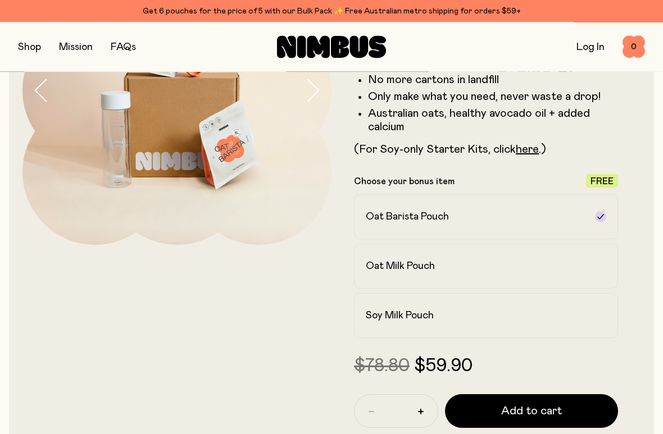
scroll to position [159, 0]
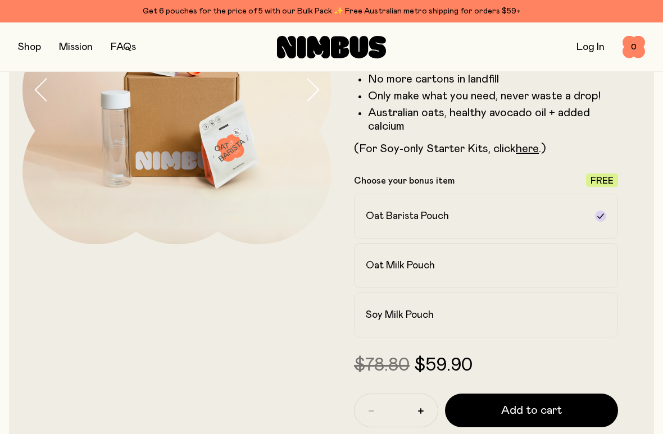
click at [425, 314] on h2 "Soy Milk Pouch" at bounding box center [400, 315] width 68 height 13
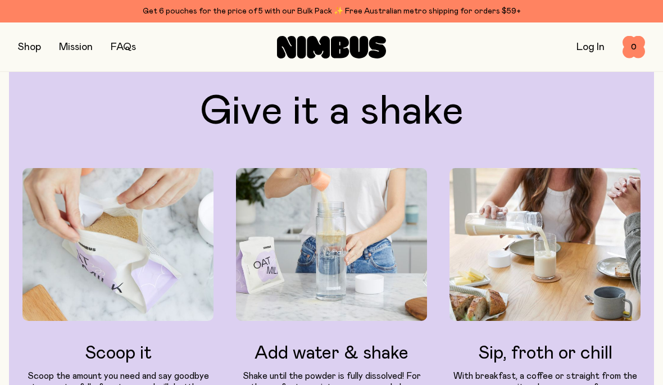
scroll to position [1811, 0]
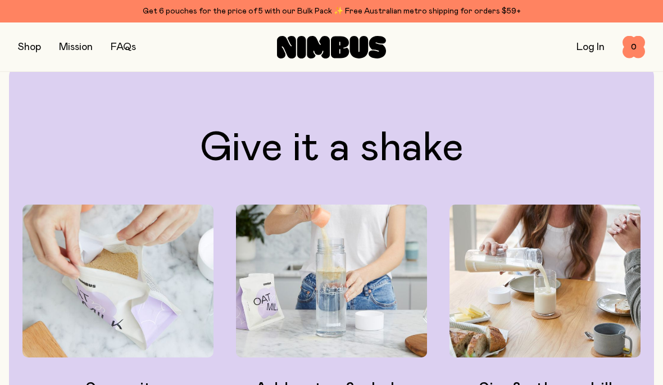
click at [37, 52] on button "button" at bounding box center [29, 47] width 23 height 16
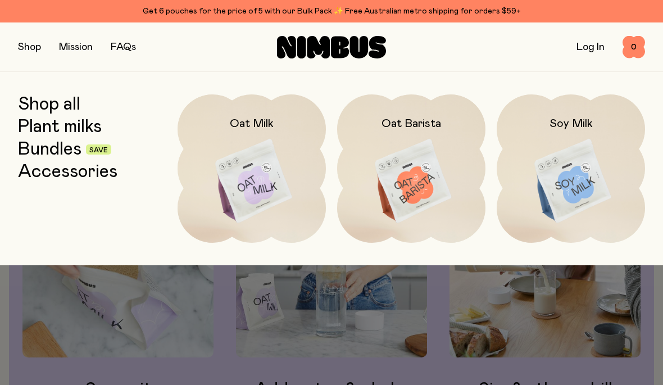
click at [576, 188] on img at bounding box center [571, 181] width 148 height 174
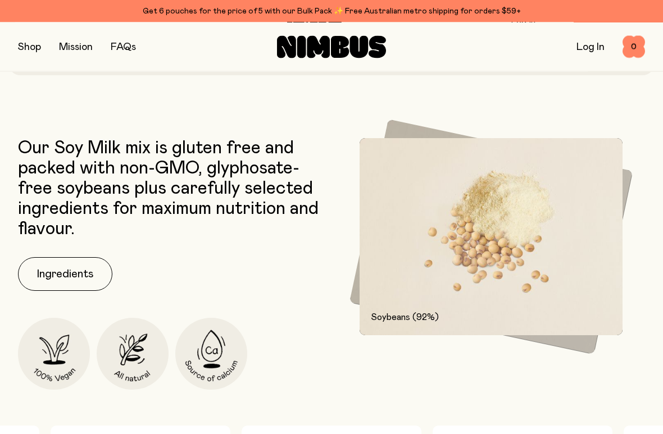
scroll to position [481, 0]
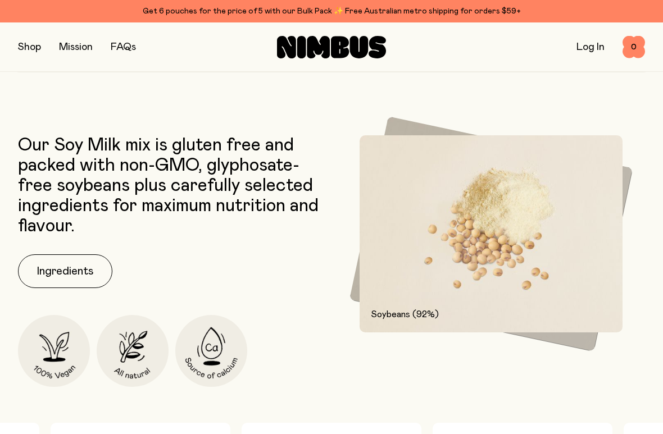
click at [67, 269] on button "Ingredients" at bounding box center [65, 272] width 94 height 34
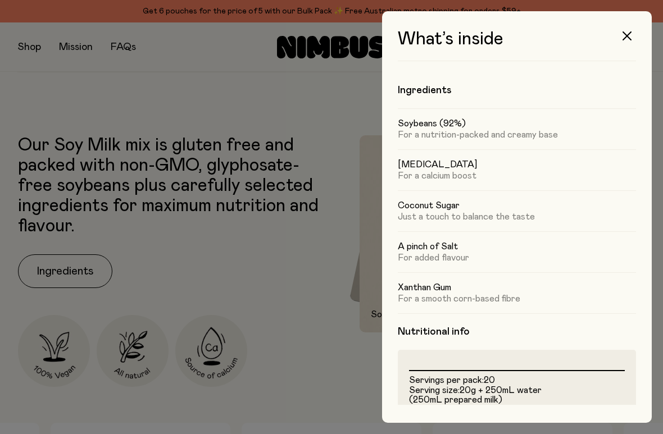
scroll to position [0, 0]
click at [628, 30] on button "button" at bounding box center [627, 35] width 27 height 27
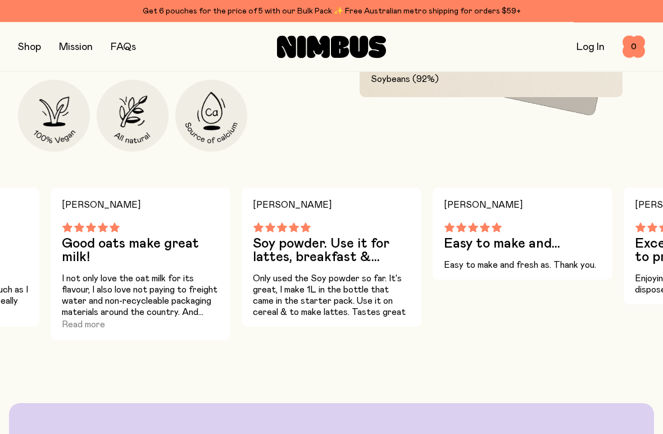
scroll to position [716, 0]
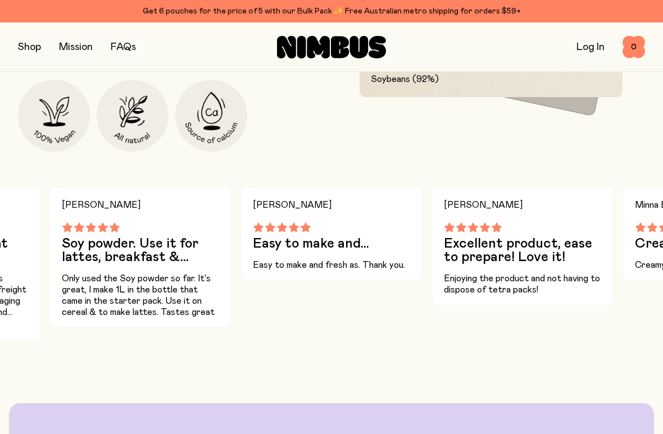
click at [19, 40] on button "button" at bounding box center [29, 47] width 23 height 16
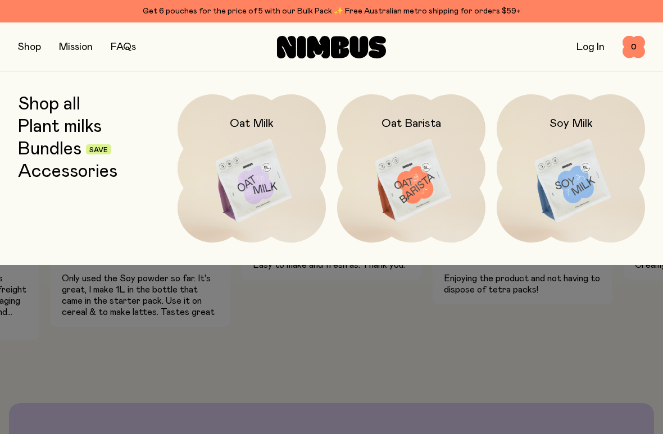
click at [214, 180] on img at bounding box center [252, 181] width 148 height 174
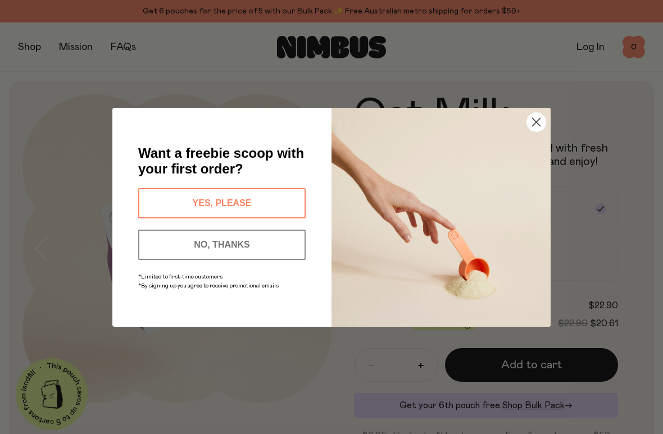
click at [537, 114] on circle "Close dialog" at bounding box center [536, 121] width 19 height 19
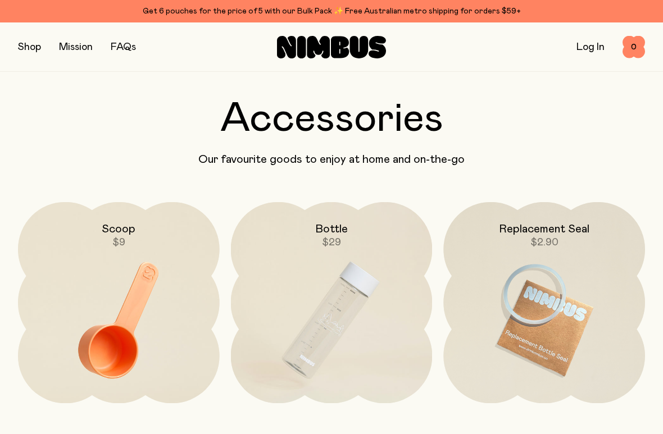
scroll to position [2236, 0]
